Goal: Task Accomplishment & Management: Use online tool/utility

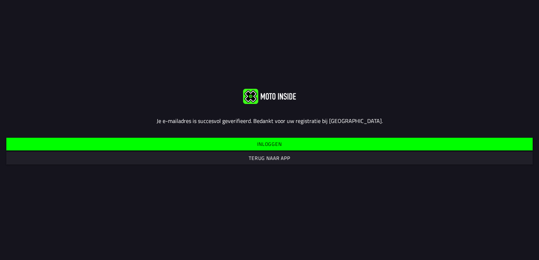
click at [236, 143] on span "Inloggen" at bounding box center [269, 144] width 515 height 13
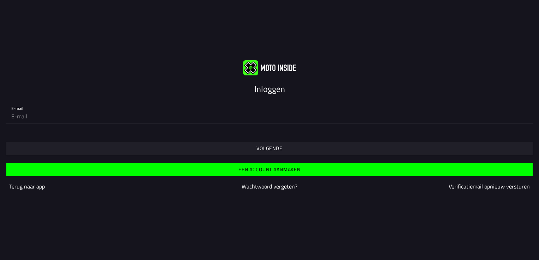
click at [34, 118] on input "email" at bounding box center [269, 116] width 516 height 14
type input "[EMAIL_ADDRESS][DOMAIN_NAME]"
click at [205, 152] on span "Volgende" at bounding box center [269, 148] width 515 height 13
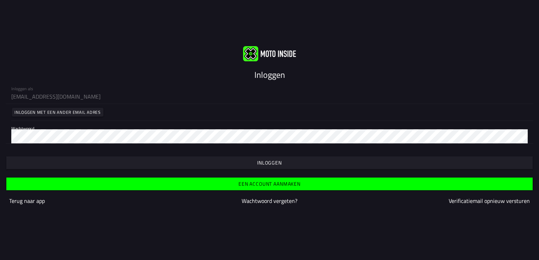
click at [0, 0] on slot "Inloggen" at bounding box center [0, 0] width 0 height 0
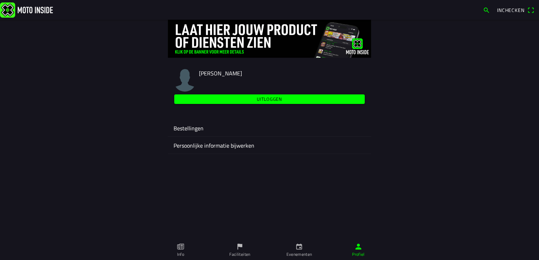
click at [508, 8] on span "Inchecken" at bounding box center [510, 9] width 27 height 7
